Goal: Task Accomplishment & Management: Manage account settings

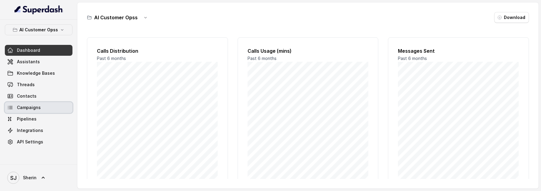
click at [51, 113] on link "Campaigns" at bounding box center [39, 107] width 68 height 11
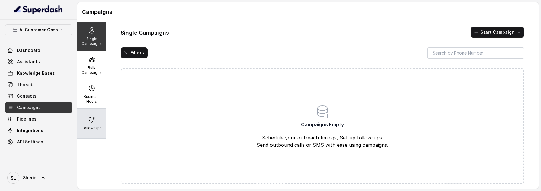
click at [95, 130] on p "Follow Ups" at bounding box center [92, 128] width 20 height 5
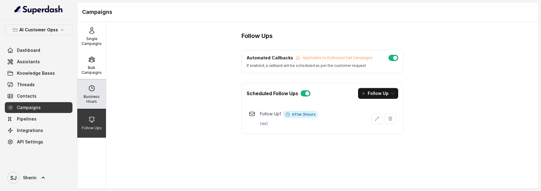
click at [97, 101] on p "Business Hours" at bounding box center [92, 99] width 24 height 10
select select "UTC"
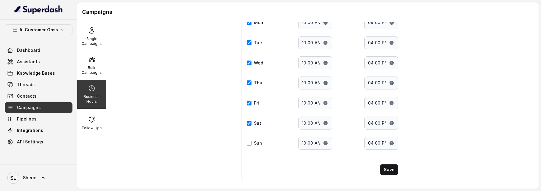
scroll to position [75, 0]
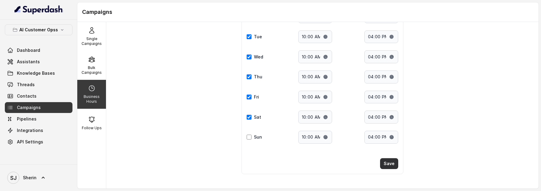
click at [389, 168] on button "Save" at bounding box center [389, 163] width 18 height 11
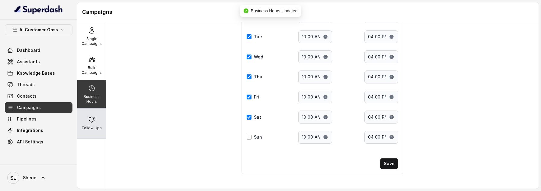
click at [93, 122] on icon at bounding box center [91, 119] width 7 height 7
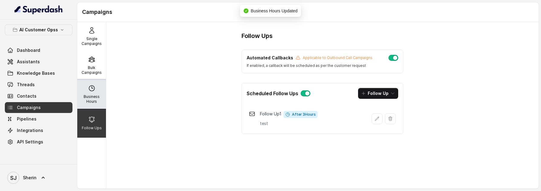
click at [88, 99] on p "Business Hours" at bounding box center [92, 99] width 24 height 10
select select "UTC"
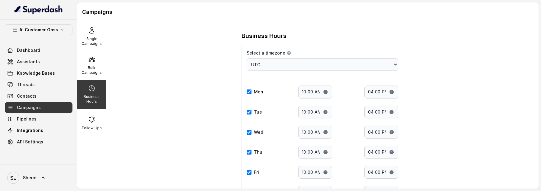
scroll to position [75, 0]
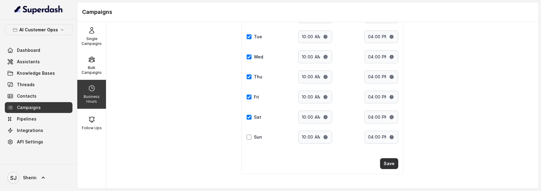
click at [388, 166] on button "Save" at bounding box center [389, 163] width 18 height 11
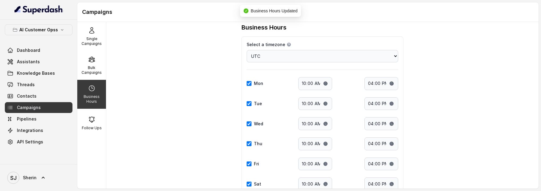
scroll to position [0, 0]
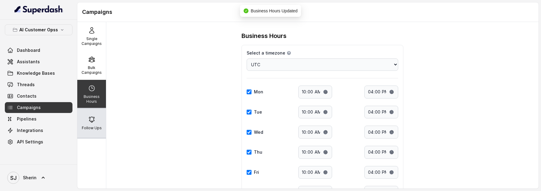
click at [104, 123] on div "Follow Ups" at bounding box center [91, 123] width 29 height 29
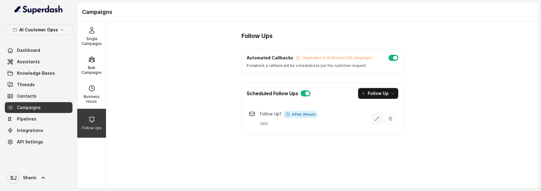
click at [376, 123] on button "button" at bounding box center [376, 118] width 11 height 11
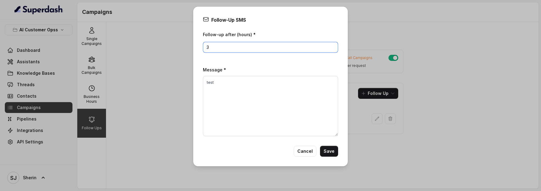
click at [219, 50] on input "3" at bounding box center [270, 47] width 135 height 11
type input "5"
click at [334, 151] on button "Save" at bounding box center [329, 151] width 18 height 11
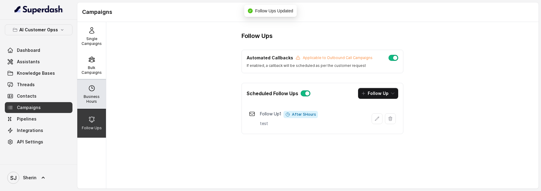
click at [83, 94] on div "Business Hours" at bounding box center [91, 94] width 29 height 29
select select "UTC"
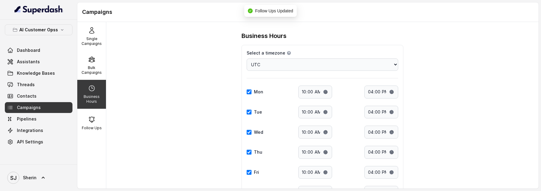
scroll to position [75, 0]
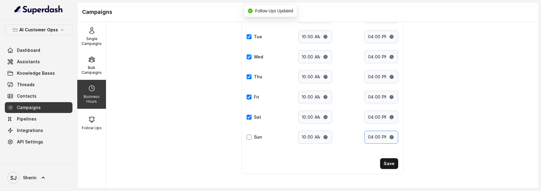
click at [378, 136] on input "16:00" at bounding box center [381, 137] width 34 height 13
click at [369, 138] on input "16:00" at bounding box center [381, 137] width 34 height 13
click at [370, 138] on input "16:00" at bounding box center [381, 137] width 34 height 13
click at [391, 139] on input "16:00" at bounding box center [381, 137] width 34 height 13
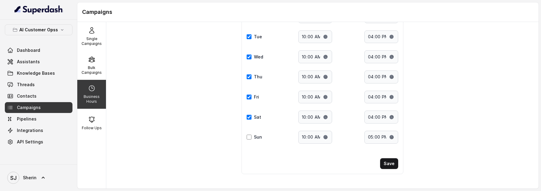
type input "17:00"
click at [415, 163] on div "Business Hours Select a timezone Details Select a timezone that fits your locat…" at bounding box center [322, 105] width 432 height 167
click at [392, 164] on button "Save" at bounding box center [389, 163] width 18 height 11
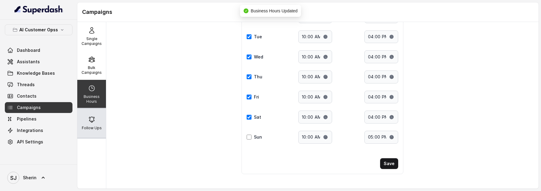
click at [100, 117] on div "Follow Ups" at bounding box center [91, 123] width 29 height 29
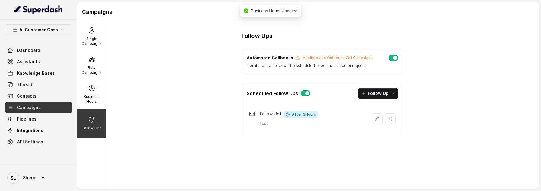
click at [391, 58] on button "button" at bounding box center [393, 58] width 10 height 6
click at [91, 93] on div "Business Hours" at bounding box center [91, 94] width 29 height 29
select select "UTC"
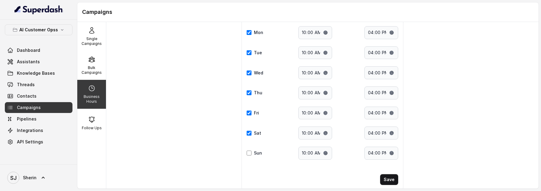
scroll to position [75, 0]
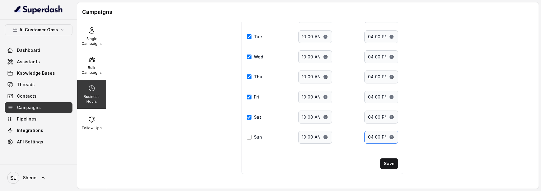
click at [392, 138] on input "16:00" at bounding box center [381, 137] width 34 height 13
type input "17:00"
click at [412, 171] on div "Business Hours Select a timezone Details Select a timezone that fits your locat…" at bounding box center [322, 67] width 181 height 223
click at [389, 164] on button "Save" at bounding box center [389, 163] width 18 height 11
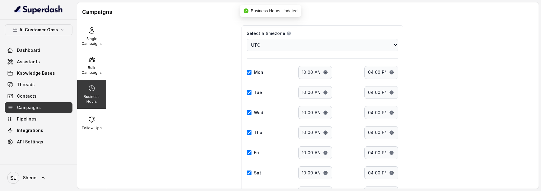
scroll to position [0, 0]
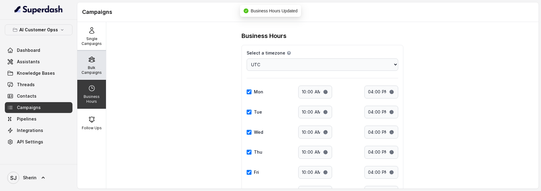
click at [95, 66] on p "Bulk Campaigns" at bounding box center [92, 70] width 24 height 10
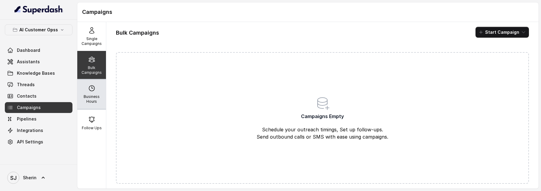
click at [95, 99] on p "Business Hours" at bounding box center [92, 99] width 24 height 10
select select "UTC"
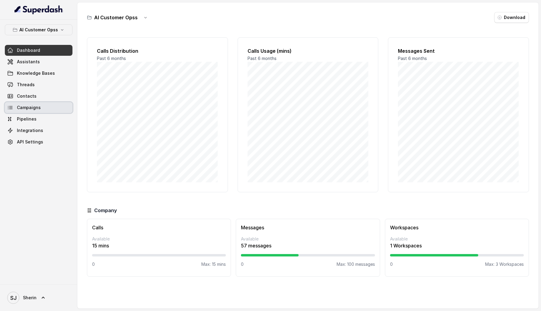
click at [44, 107] on link "Campaigns" at bounding box center [39, 107] width 68 height 11
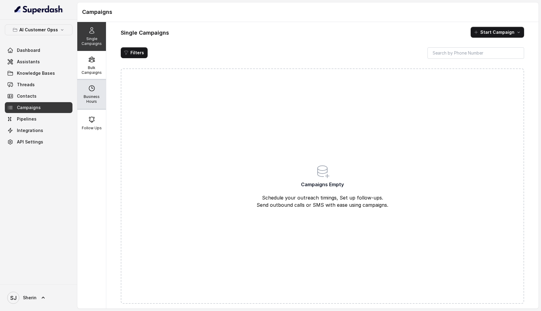
click at [98, 98] on p "Business Hours" at bounding box center [92, 99] width 24 height 10
select select "US/Central"
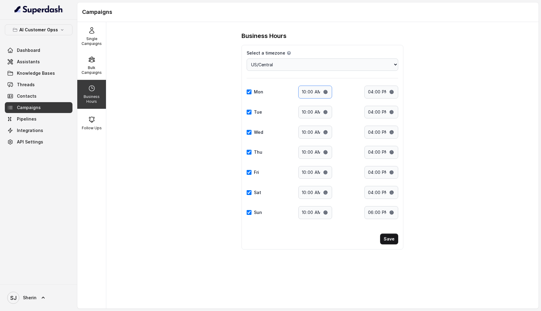
click at [323, 90] on input "10:00" at bounding box center [315, 92] width 34 height 13
type input "13:00"
click at [394, 93] on input "16:00" at bounding box center [381, 92] width 34 height 13
type input "19:00"
click at [393, 237] on button "Save" at bounding box center [389, 239] width 18 height 11
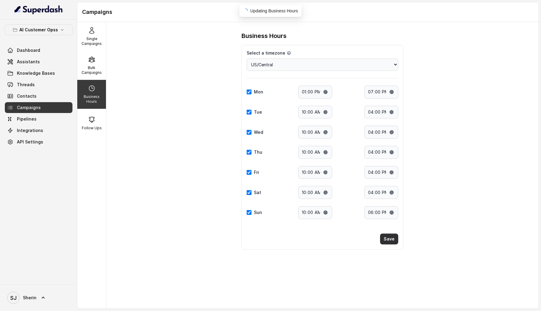
click at [393, 237] on button "Save" at bounding box center [389, 239] width 18 height 11
click at [93, 123] on div "Follow Ups" at bounding box center [91, 123] width 29 height 29
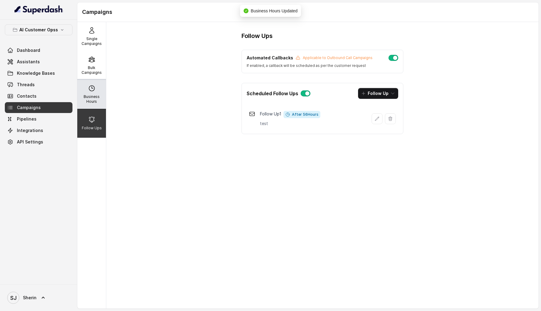
click at [93, 96] on p "Business Hours" at bounding box center [92, 99] width 24 height 10
select select "US/Central"
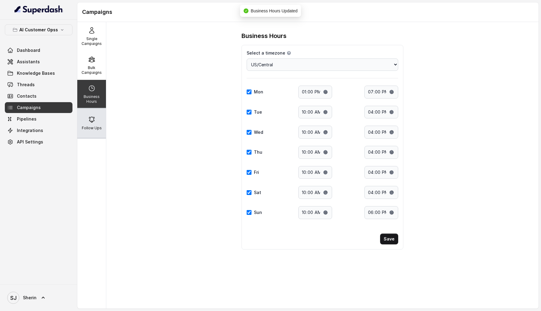
click at [93, 125] on div "Follow Ups" at bounding box center [91, 123] width 29 height 29
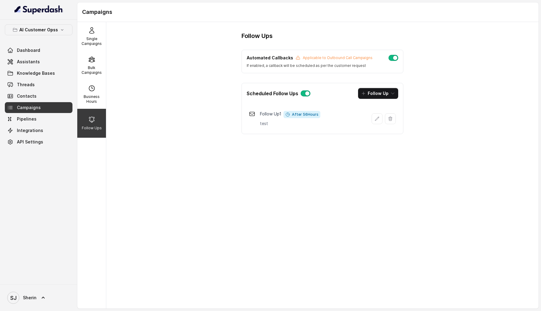
click at [393, 59] on button "button" at bounding box center [393, 58] width 10 height 6
click at [87, 95] on p "Business Hours" at bounding box center [92, 99] width 24 height 10
select select "US/Central"
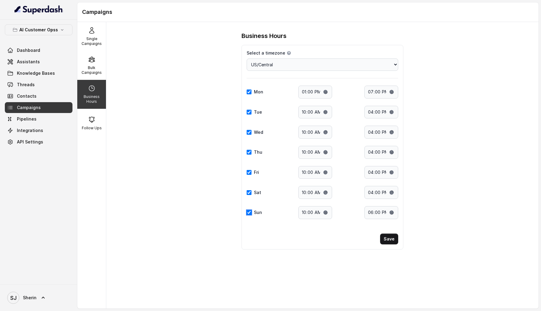
click at [249, 212] on input "Sun" at bounding box center [249, 212] width 5 height 5
checkbox input "false"
click at [249, 196] on div "Sat Start time: 10:00 End time: 16:00" at bounding box center [322, 192] width 151 height 13
click at [248, 173] on input "Fri" at bounding box center [249, 172] width 5 height 5
checkbox input "false"
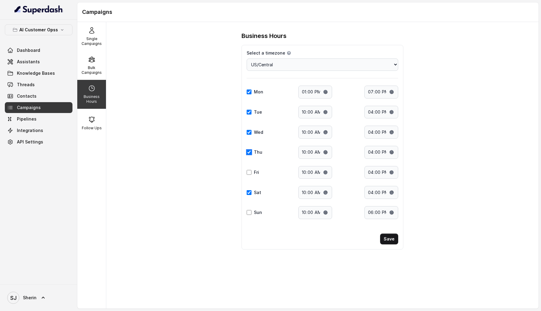
click at [248, 151] on input "Thu" at bounding box center [249, 152] width 5 height 5
checkbox input "false"
click at [248, 130] on input "Wed" at bounding box center [249, 132] width 5 height 5
checkbox input "false"
click at [252, 111] on div "Tue" at bounding box center [256, 112] width 19 height 6
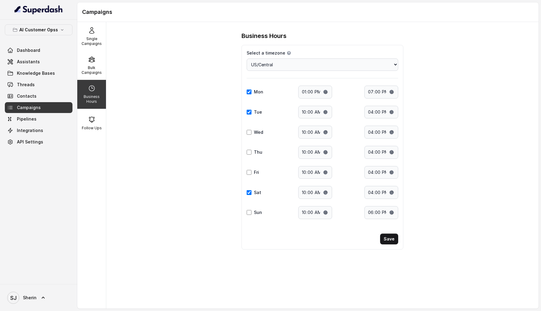
click at [250, 88] on div "Mon Start time: 13:00 End time: 19:00" at bounding box center [322, 92] width 151 height 13
click at [250, 94] on input "Mon" at bounding box center [249, 92] width 5 height 5
checkbox input "false"
click at [250, 113] on input "Tue" at bounding box center [249, 112] width 5 height 5
checkbox input "false"
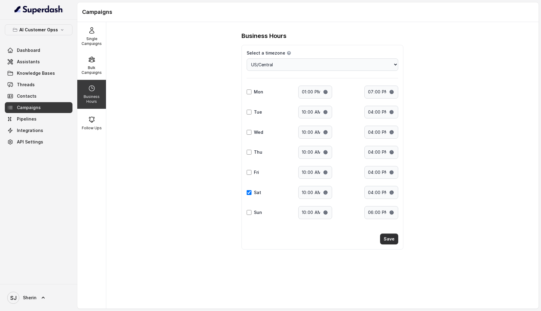
click at [388, 238] on button "Save" at bounding box center [389, 239] width 18 height 11
click at [89, 128] on p "Follow Ups" at bounding box center [92, 128] width 20 height 5
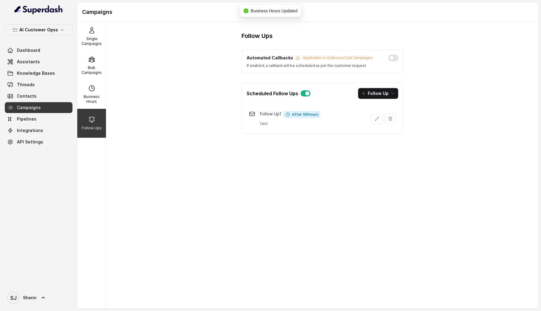
click at [394, 57] on button "button" at bounding box center [393, 58] width 10 height 6
click at [86, 94] on div "Business Hours" at bounding box center [91, 94] width 29 height 29
select select "US/Central"
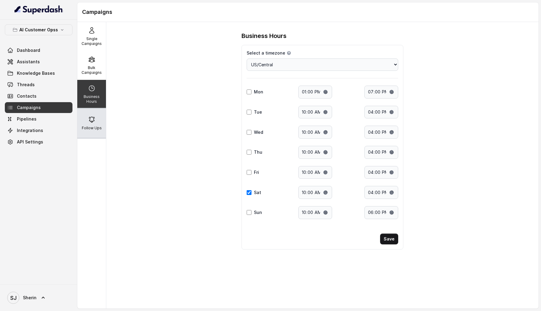
click at [100, 132] on div "Follow Ups" at bounding box center [91, 123] width 29 height 29
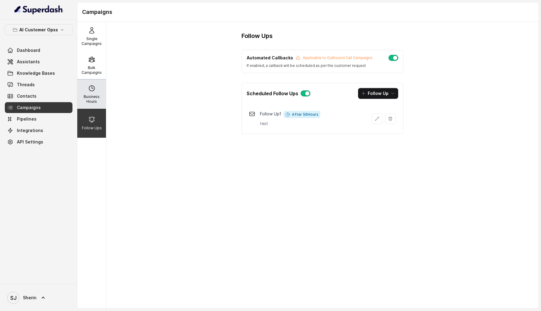
click at [90, 95] on p "Business Hours" at bounding box center [92, 99] width 24 height 10
select select "US/Central"
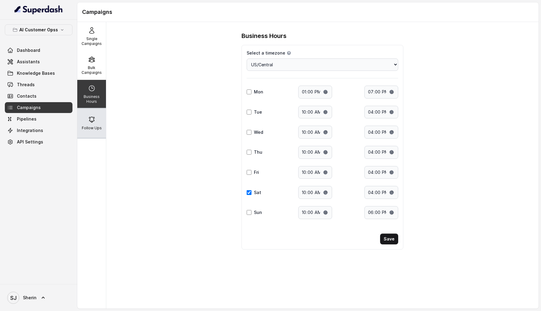
click at [90, 134] on div "Follow Ups" at bounding box center [91, 123] width 29 height 29
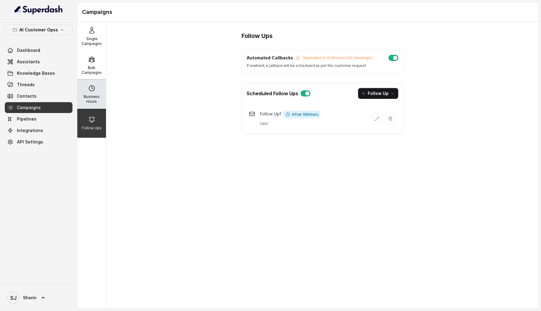
click at [102, 96] on p "Business Hours" at bounding box center [92, 99] width 24 height 10
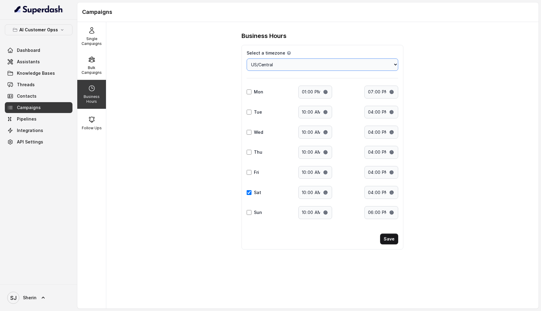
click at [334, 70] on select "Choose a timezone [GEOGRAPHIC_DATA]/[GEOGRAPHIC_DATA] [GEOGRAPHIC_DATA]/[GEOGRA…" at bounding box center [322, 65] width 151 height 12
select select "US/[US_STATE]-[PERSON_NAME]"
click at [247, 59] on select "Choose a timezone [GEOGRAPHIC_DATA]/[GEOGRAPHIC_DATA] [GEOGRAPHIC_DATA]/[GEOGRA…" at bounding box center [322, 65] width 151 height 12
click at [393, 244] on button "Save" at bounding box center [389, 239] width 18 height 11
click at [89, 128] on p "Follow Ups" at bounding box center [92, 128] width 20 height 5
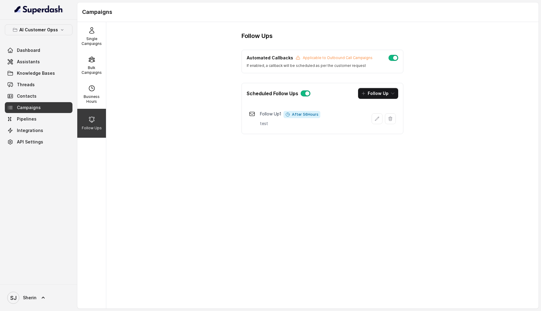
click at [390, 58] on button "button" at bounding box center [393, 58] width 10 height 6
click at [306, 93] on button "button" at bounding box center [306, 94] width 10 height 6
click at [309, 95] on button "button" at bounding box center [306, 94] width 10 height 6
click at [397, 60] on div "Automated Callbacks Applicable to Outbound Call Campaigns If enabled, a callbac…" at bounding box center [322, 61] width 151 height 13
click at [395, 58] on button "button" at bounding box center [393, 58] width 10 height 6
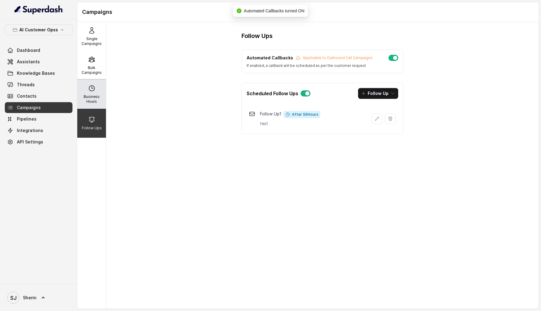
click at [92, 91] on icon at bounding box center [91, 88] width 5 height 5
select select "US/[US_STATE]-[PERSON_NAME]"
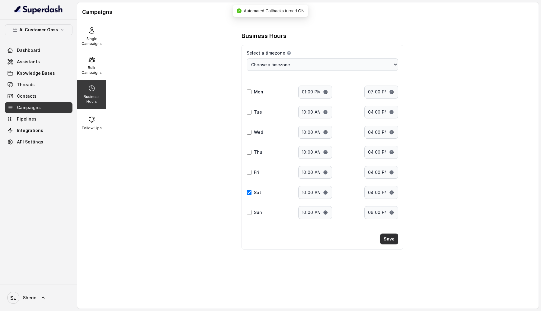
click at [389, 241] on button "Save" at bounding box center [389, 239] width 18 height 11
click at [92, 131] on div "Follow Ups" at bounding box center [91, 123] width 29 height 29
